Goal: Information Seeking & Learning: Learn about a topic

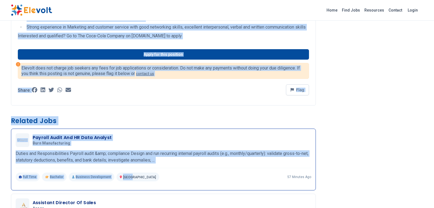
scroll to position [525, 0]
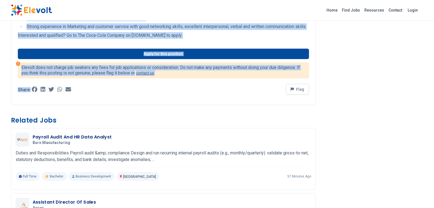
drag, startPoint x: 17, startPoint y: 30, endPoint x: 157, endPoint y: 88, distance: 151.2
click at [157, 88] on div "Account Developer NEP - Mandera All Jobs [PERSON_NAME] [DEMOGRAPHIC_DATA] Diplo…" at bounding box center [217, 7] width 421 height 1065
copy div "Loremip Dolorsita CON - Adipisc Eli Sedd eiusmod TE Inci-utla Etdolor 12 magn a…"
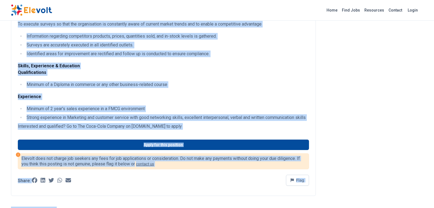
scroll to position [442, 0]
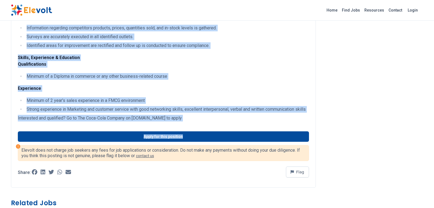
drag, startPoint x: 0, startPoint y: 0, endPoint x: 200, endPoint y: 127, distance: 237.1
click at [200, 127] on div "Account Developer NEP - Mandera All Jobs [PERSON_NAME] [DEMOGRAPHIC_DATA] Diplo…" at bounding box center [217, 89] width 421 height 1063
